Goal: Task Accomplishment & Management: Use online tool/utility

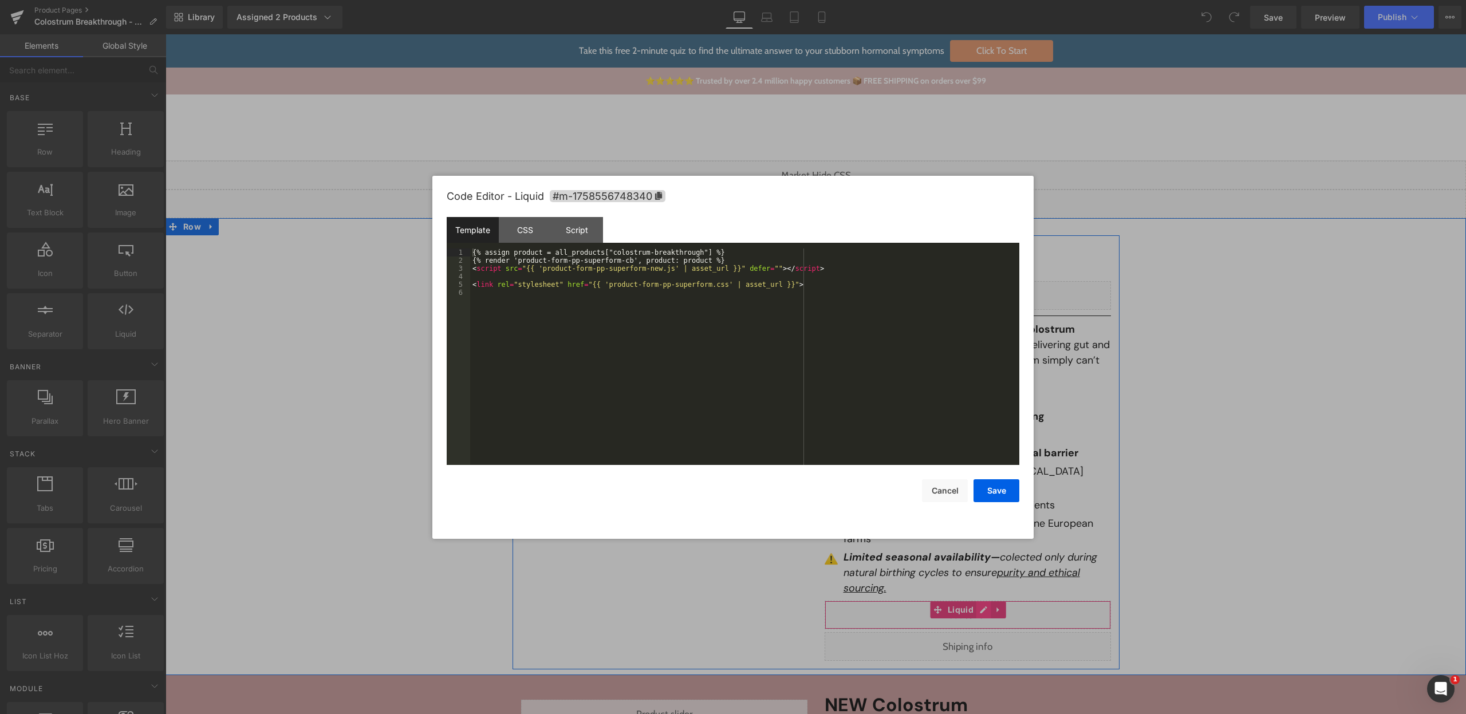
click at [975, 601] on div "Liquid" at bounding box center [968, 615] width 286 height 29
click at [533, 261] on div "{% assign product = all_products["colostrum-breakthrough"] %} {% render 'produc…" at bounding box center [744, 365] width 549 height 232
drag, startPoint x: 533, startPoint y: 261, endPoint x: 628, endPoint y: 258, distance: 95.1
click at [628, 258] on div "{% assign product = all_products["colostrum-breakthrough"] %} {% render 'produc…" at bounding box center [744, 365] width 549 height 232
click at [670, 270] on div "{% assign product = all_products["colostrum-breakthrough"] %} {% render 'produc…" at bounding box center [744, 365] width 549 height 232
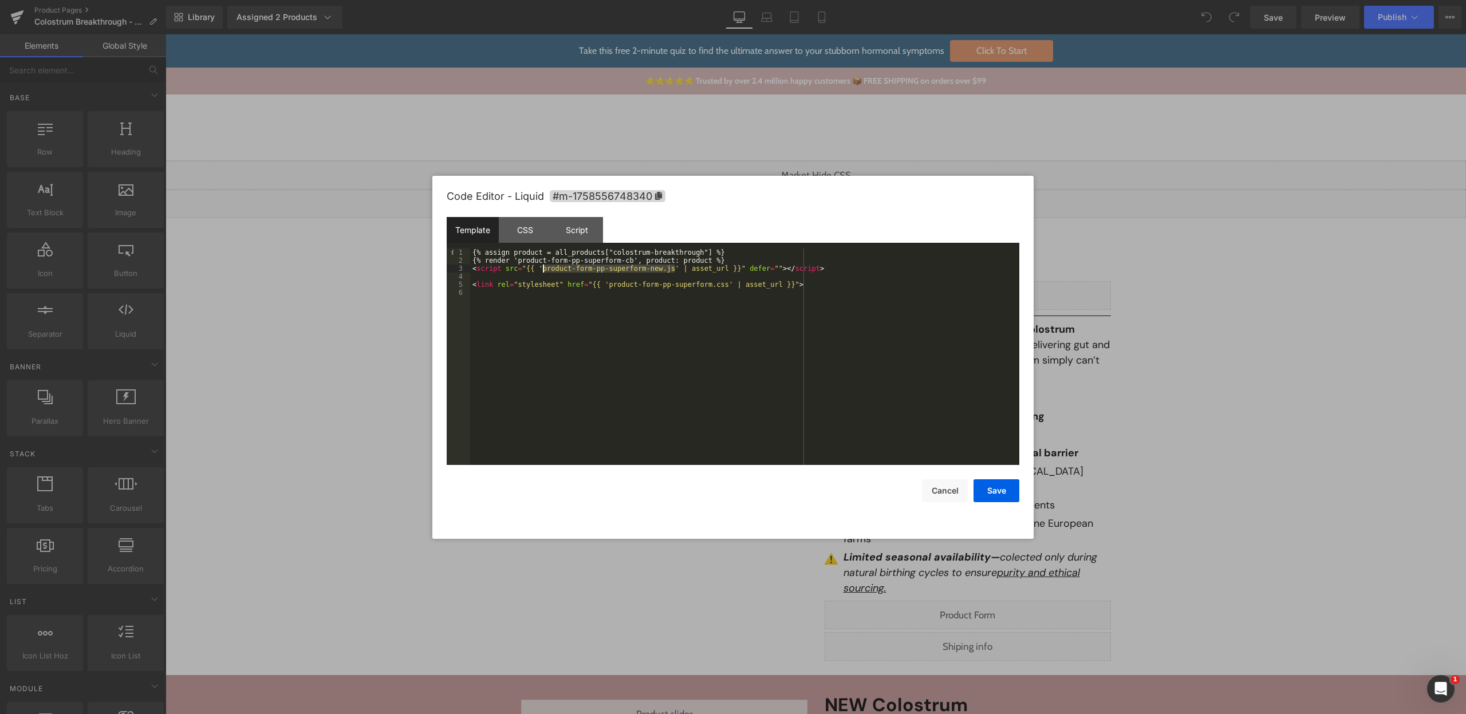
drag, startPoint x: 670, startPoint y: 270, endPoint x: 564, endPoint y: 269, distance: 105.9
click at [563, 269] on div "{% assign product = all_products["colostrum-breakthrough"] %} {% render 'produc…" at bounding box center [744, 365] width 549 height 232
click at [720, 287] on div "{% assign product = all_products["colostrum-breakthrough"] %} {% render 'produc…" at bounding box center [744, 365] width 549 height 232
drag, startPoint x: 720, startPoint y: 287, endPoint x: 620, endPoint y: 286, distance: 99.6
click at [620, 286] on div "{% assign product = all_products["colostrum-breakthrough"] %} {% render 'produc…" at bounding box center [744, 365] width 549 height 232
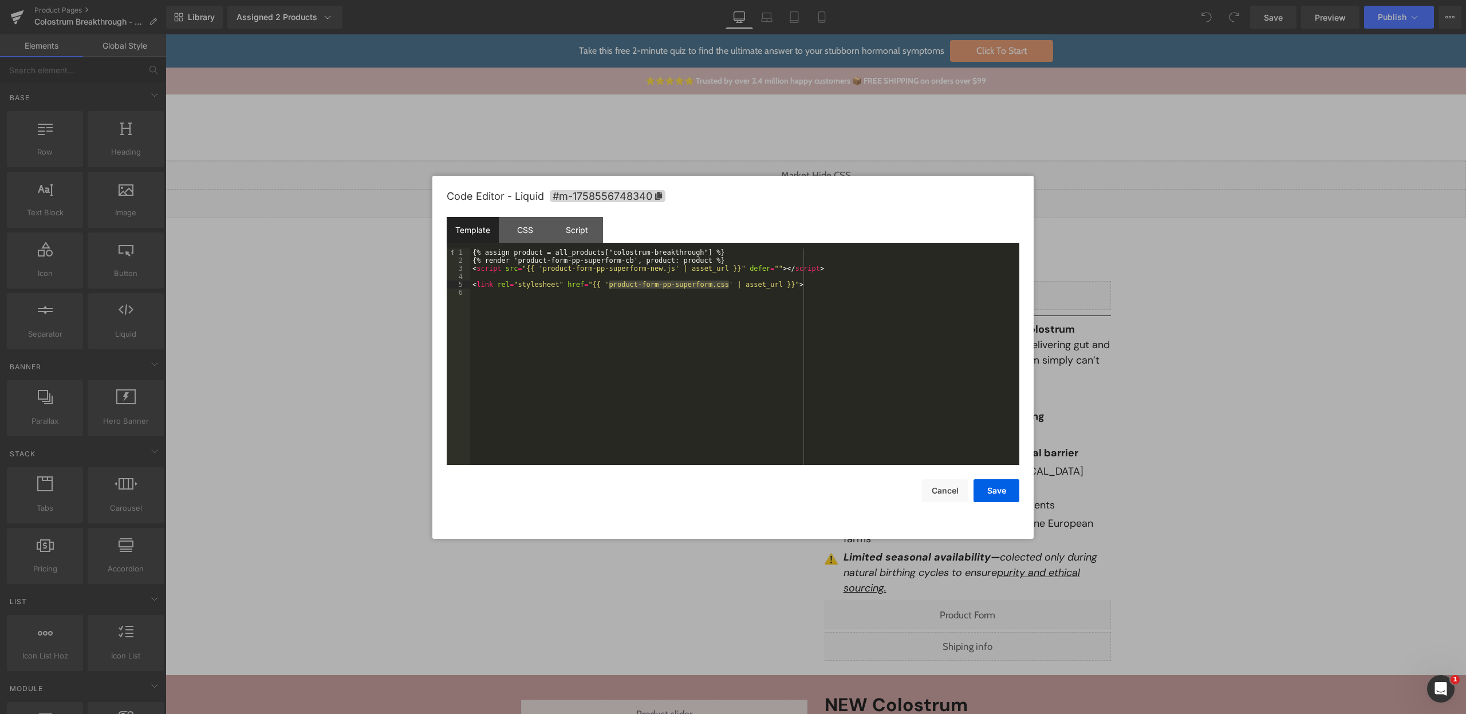
click at [858, 309] on div "{% assign product = all_products["colostrum-breakthrough"] %} {% render 'produc…" at bounding box center [744, 365] width 549 height 232
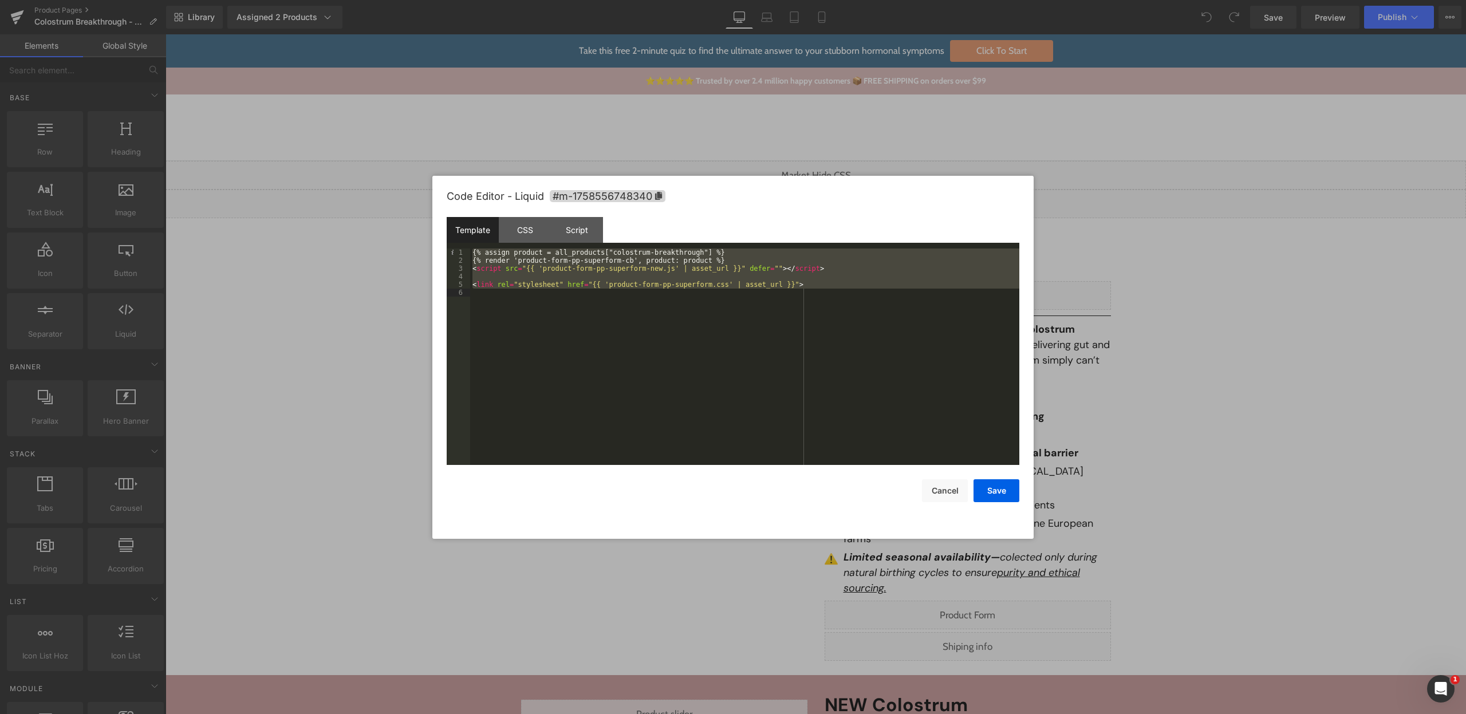
click at [872, 291] on div "{% assign product = all_products["colostrum-breakthrough"] %} {% render 'produc…" at bounding box center [744, 365] width 549 height 232
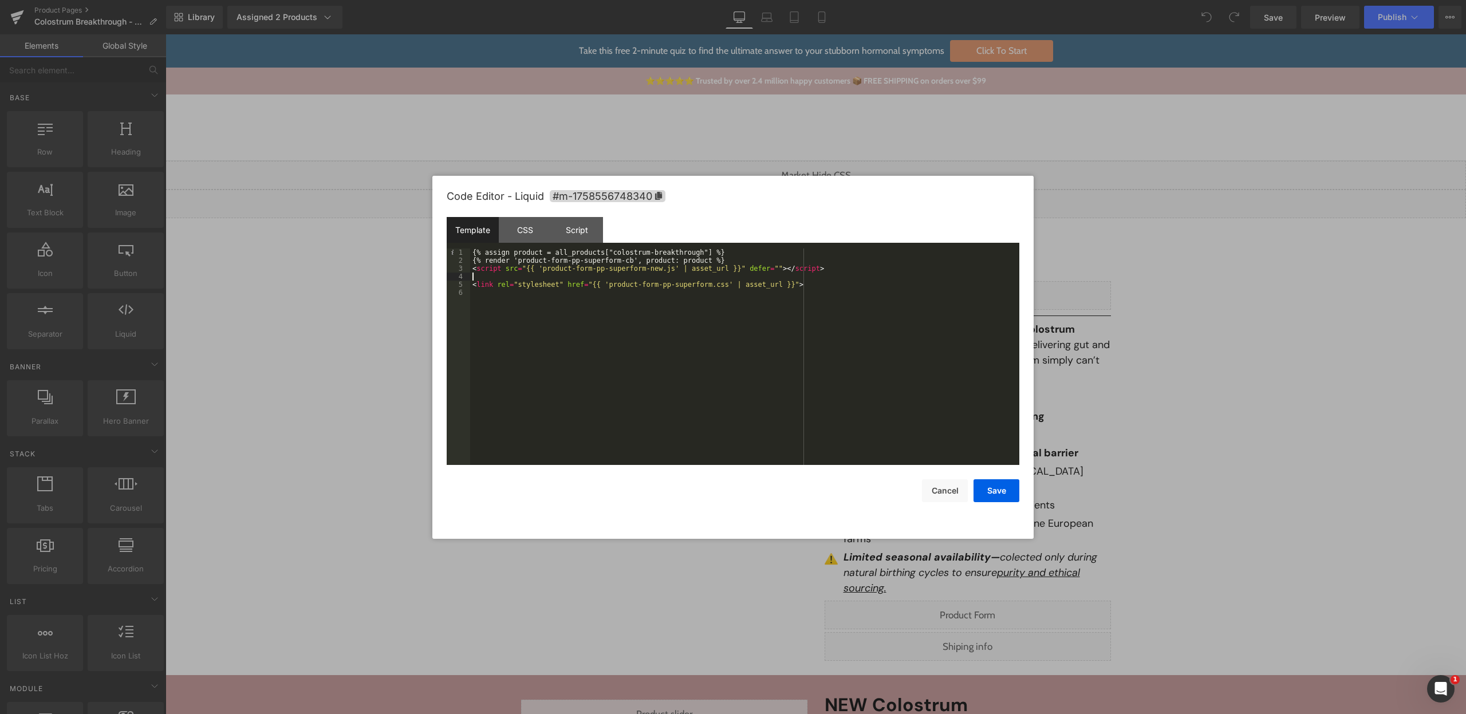
drag, startPoint x: 848, startPoint y: 279, endPoint x: 837, endPoint y: 285, distance: 12.6
click at [835, 284] on div "{% assign product = all_products["colostrum-breakthrough"] %} {% render 'produc…" at bounding box center [744, 365] width 549 height 232
click at [838, 286] on div "{% assign product = all_products["colostrum-breakthrough"] %} {% render 'produc…" at bounding box center [744, 365] width 549 height 232
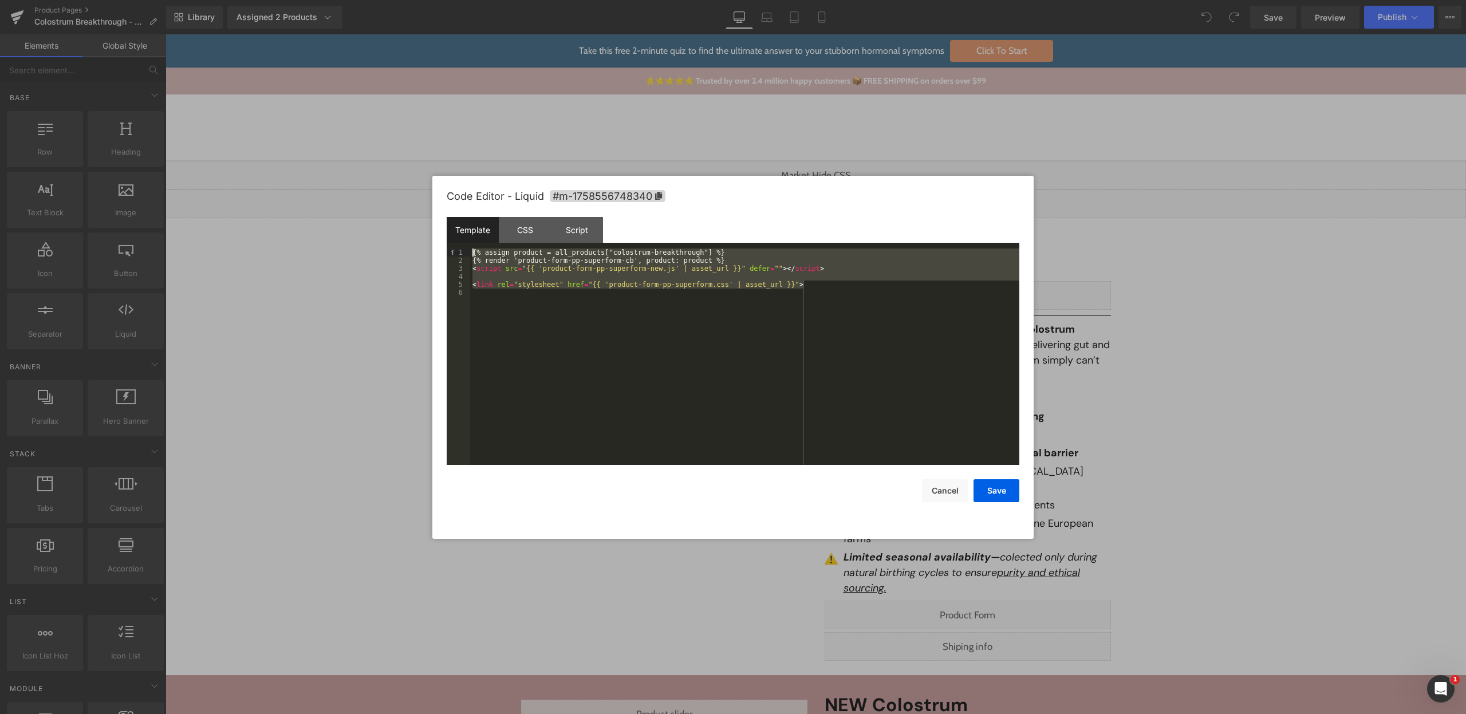
drag, startPoint x: 835, startPoint y: 285, endPoint x: 370, endPoint y: 247, distance: 466.5
click at [369, 247] on body "You are previewing how the will restyle your page. You can not edit Elements in…" at bounding box center [733, 357] width 1466 height 714
